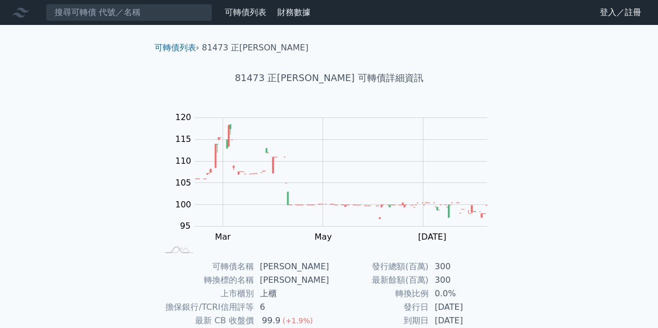
scroll to position [153, 0]
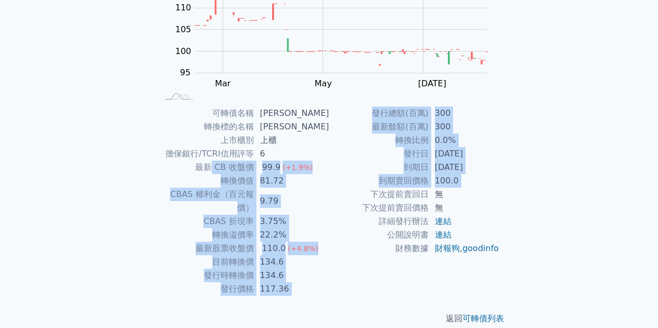
drag, startPoint x: 215, startPoint y: 164, endPoint x: 330, endPoint y: 192, distance: 118.4
click at [330, 192] on div "可轉債名稱 正[PERSON_NAME] 轉換標的名稱 正淩 上市櫃別 上櫃 擔保銀行/TCRI信用評等 6 最新 CB 收盤價 99.9 (+1.9%) 轉…" at bounding box center [329, 201] width 366 height 189
click at [330, 192] on td "下次提前賣回日" at bounding box center [378, 195] width 99 height 14
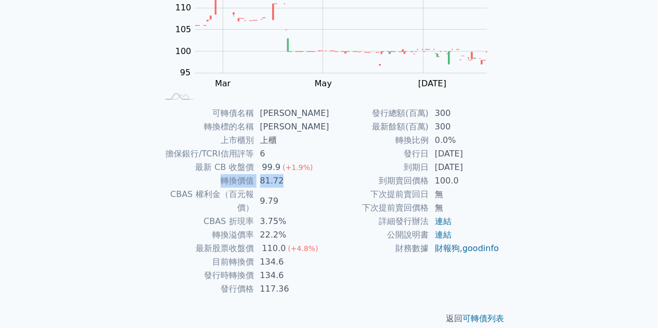
drag, startPoint x: 285, startPoint y: 184, endPoint x: 217, endPoint y: 180, distance: 67.2
click at [217, 180] on tr "轉換價值 81.72" at bounding box center [244, 181] width 171 height 14
click at [217, 180] on td "轉換價值" at bounding box center [206, 181] width 95 height 14
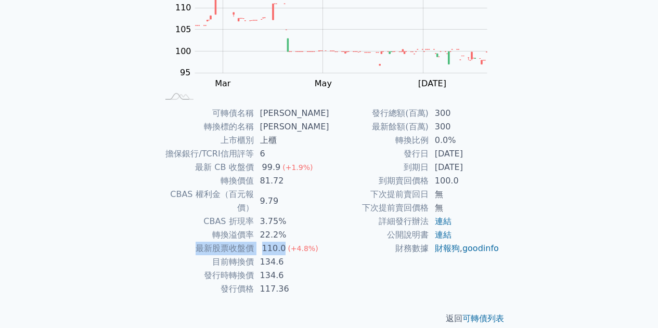
drag, startPoint x: 200, startPoint y: 231, endPoint x: 289, endPoint y: 233, distance: 88.5
click at [289, 242] on tr "最新股票收盤價 110.0 (+4.8%)" at bounding box center [244, 249] width 171 height 14
drag, startPoint x: 286, startPoint y: 248, endPoint x: 200, endPoint y: 243, distance: 85.5
click at [201, 255] on tr "目前轉換價 134.6" at bounding box center [244, 262] width 171 height 14
copy tr "目前轉換價 134.6"
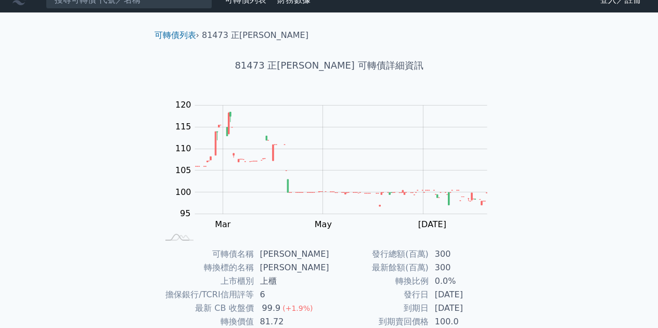
scroll to position [0, 0]
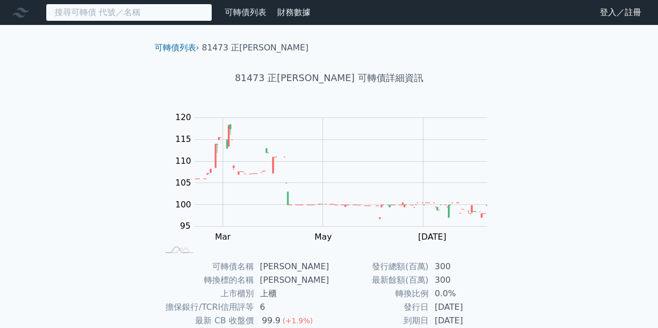
click at [131, 9] on input at bounding box center [129, 13] width 166 height 18
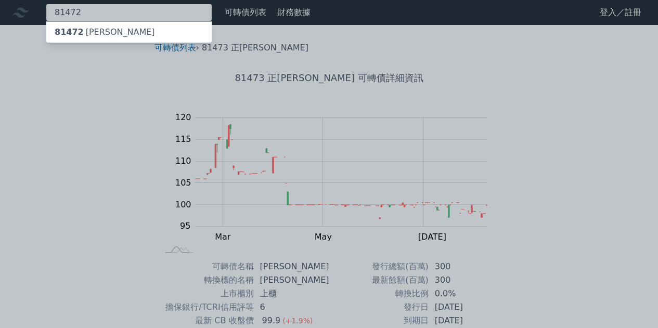
type input "81472"
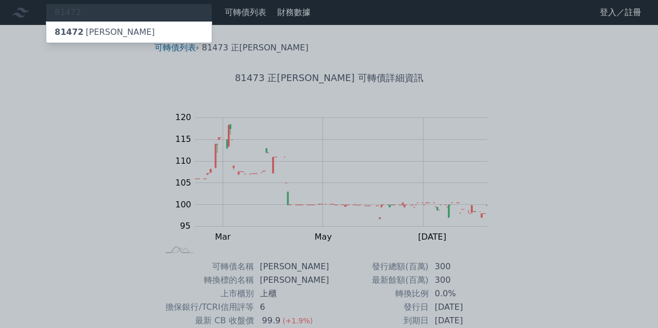
click at [128, 27] on div "81472 正[PERSON_NAME]" at bounding box center [128, 32] width 165 height 21
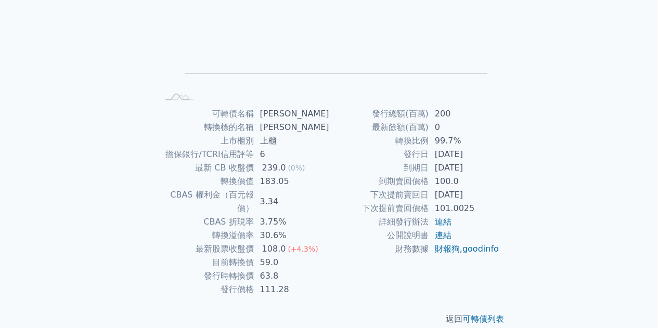
scroll to position [153, 0]
